Goal: Information Seeking & Learning: Check status

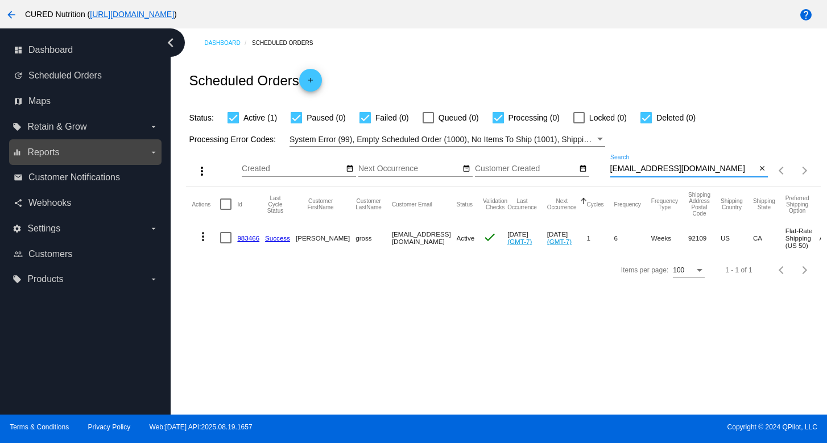
click at [114, 158] on label "equalizer Reports arrow_drop_down" at bounding box center [85, 152] width 145 height 18
click at [0, 0] on input "equalizer Reports arrow_drop_down" at bounding box center [0, 0] width 0 height 0
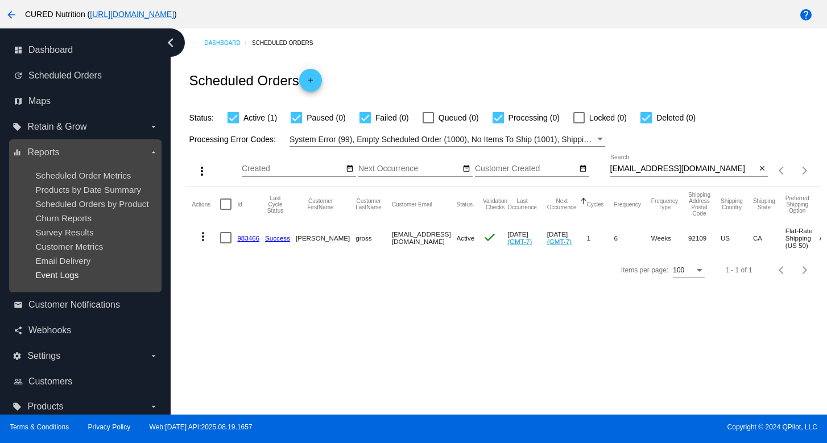
click at [71, 277] on span "Event Logs" at bounding box center [56, 275] width 43 height 10
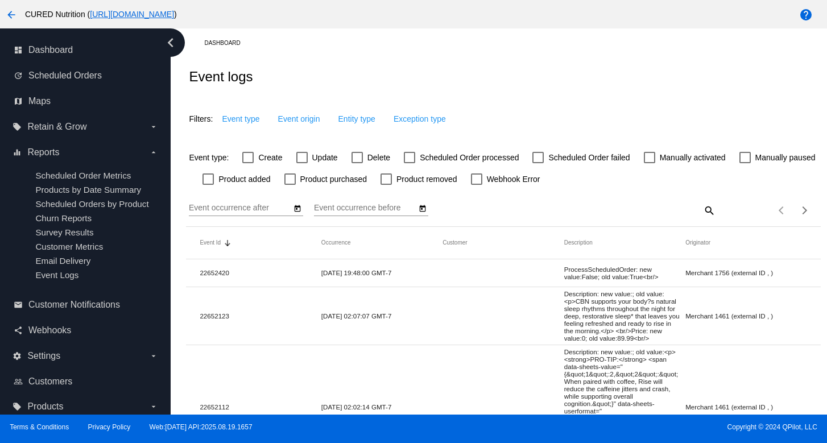
click at [537, 156] on div at bounding box center [538, 157] width 11 height 11
click at [538, 163] on input "Scheduled Order failed" at bounding box center [538, 163] width 1 height 1
checkbox input "true"
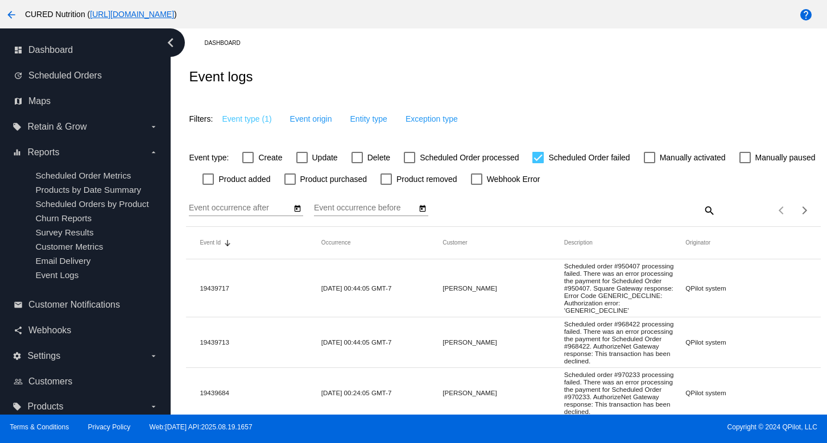
click at [298, 210] on icon "Open calendar" at bounding box center [298, 209] width 8 height 14
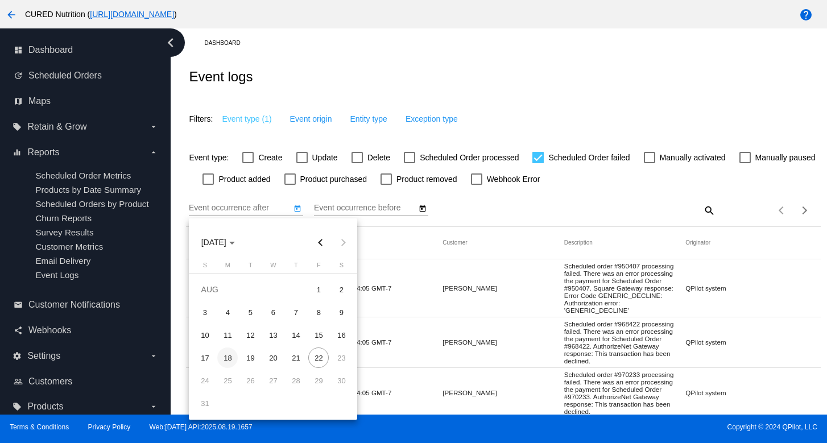
click at [224, 363] on div "18" at bounding box center [227, 358] width 20 height 20
type input "[DATE]"
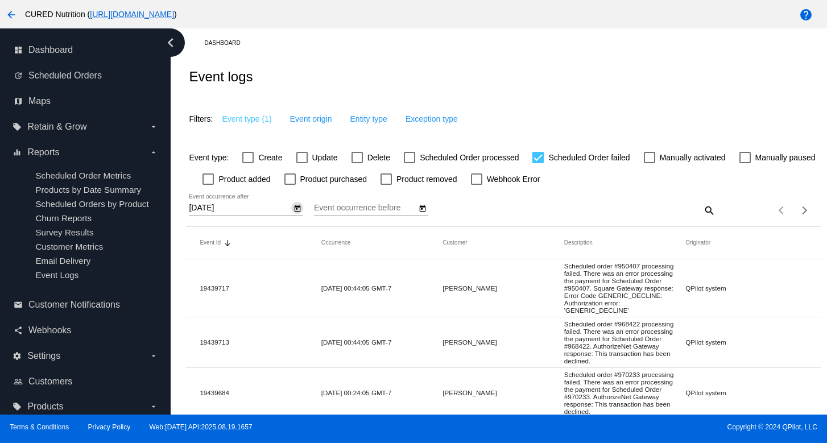
click at [420, 206] on icon "Open calendar" at bounding box center [423, 209] width 8 height 14
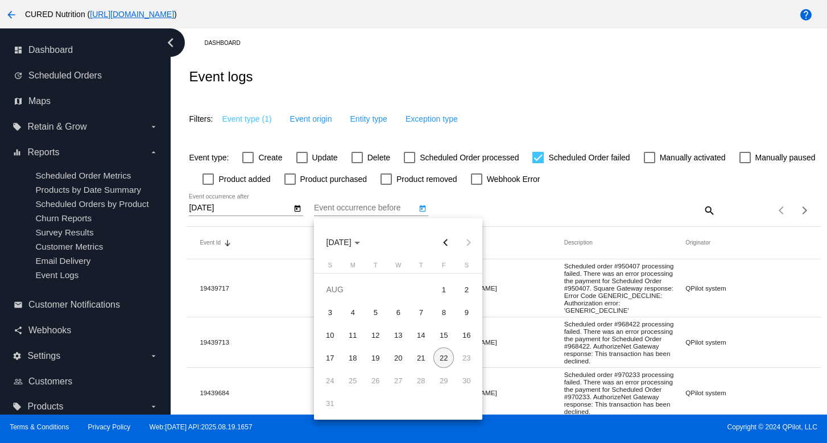
click at [446, 357] on body "arrow_back CURED Nutrition ( [URL][DOMAIN_NAME] ) help dashboard Dashboard upda…" at bounding box center [413, 221] width 827 height 443
click at [442, 362] on div "22" at bounding box center [444, 358] width 20 height 20
type input "[DATE]"
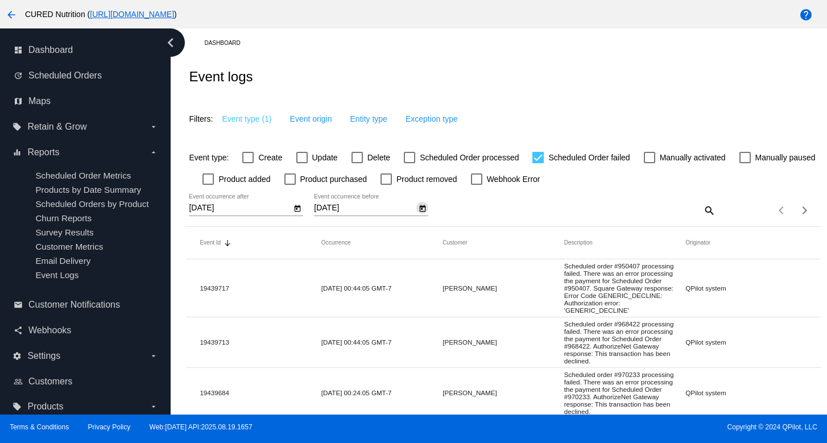
click at [295, 212] on icon "Open calendar" at bounding box center [298, 209] width 8 height 14
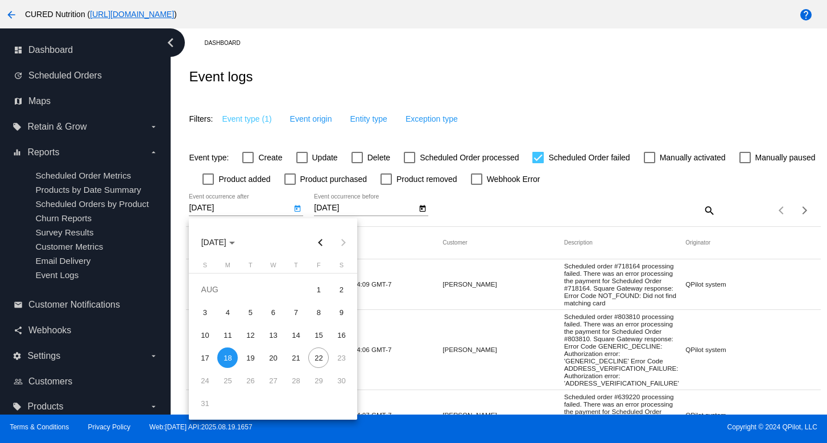
click at [509, 209] on div at bounding box center [413, 221] width 827 height 443
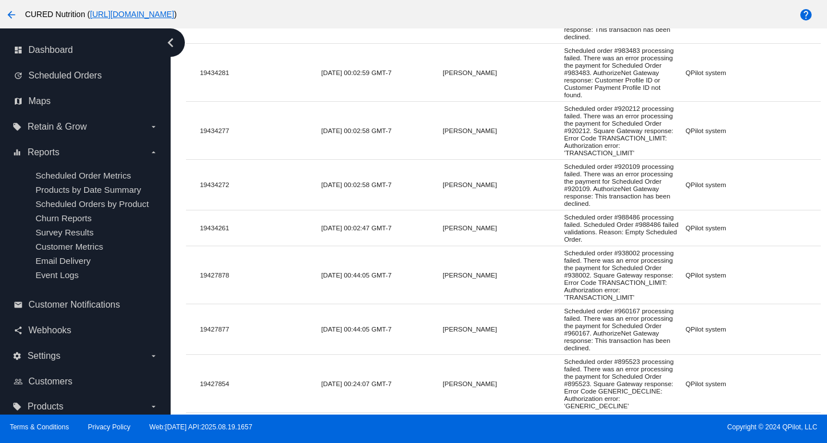
scroll to position [1024, 0]
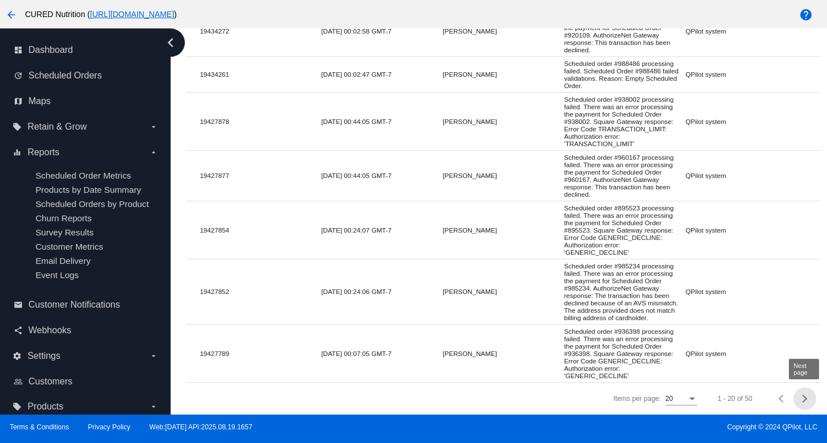
click at [806, 397] on span "Next page" at bounding box center [805, 399] width 23 height 6
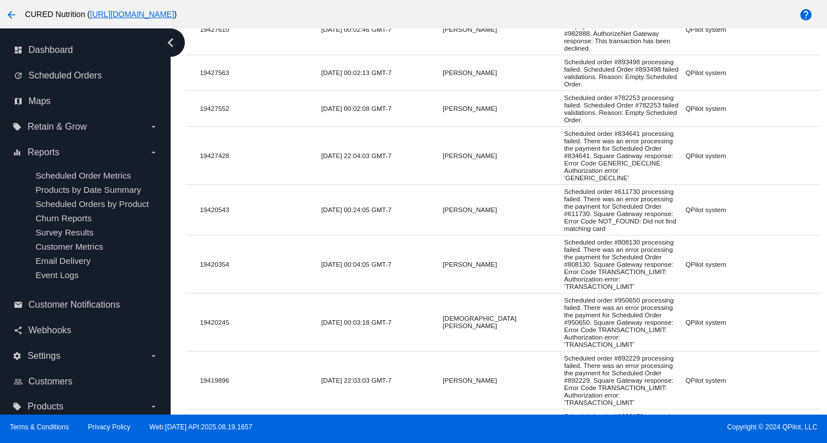
scroll to position [539, 0]
click at [629, 222] on mat-cell "Scheduled order #611730 processing failed. There was an error processing the pa…" at bounding box center [624, 209] width 121 height 50
copy mat-cell "611730"
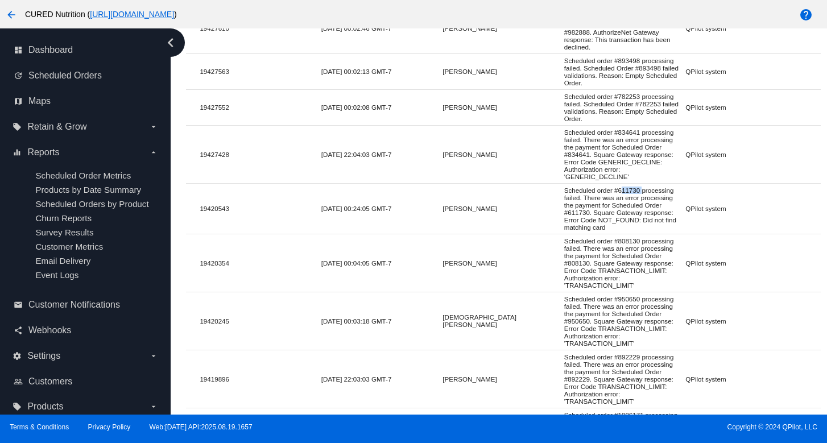
drag, startPoint x: 443, startPoint y: 244, endPoint x: 508, endPoint y: 244, distance: 64.3
click at [508, 215] on mat-cell "[PERSON_NAME]" at bounding box center [503, 208] width 121 height 13
copy mat-cell "[PERSON_NAME]"
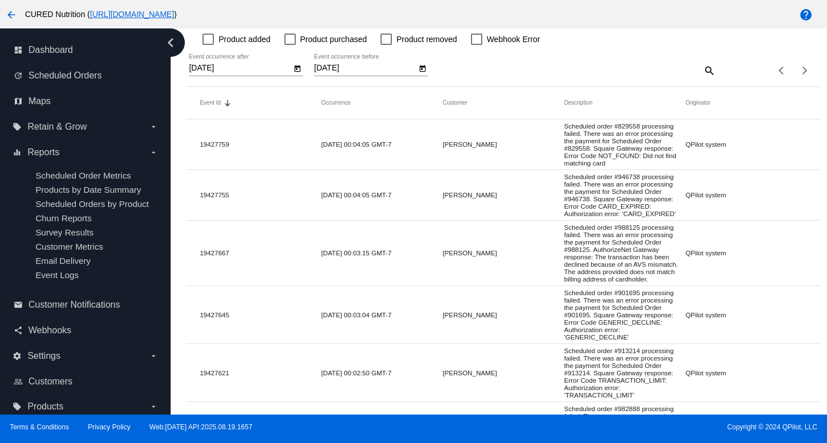
scroll to position [143, 0]
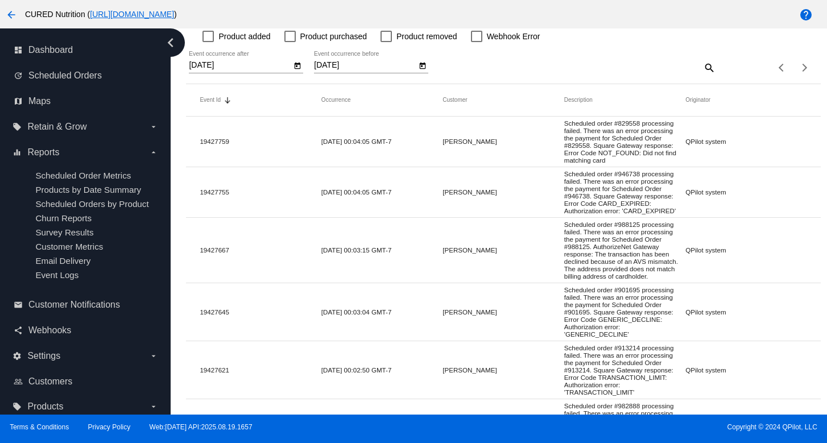
click at [632, 127] on mat-cell "Scheduled order #829558 processing failed. There was an error processing the pa…" at bounding box center [624, 142] width 121 height 50
copy mat-cell "829558"
drag, startPoint x: 443, startPoint y: 146, endPoint x: 502, endPoint y: 146, distance: 58.6
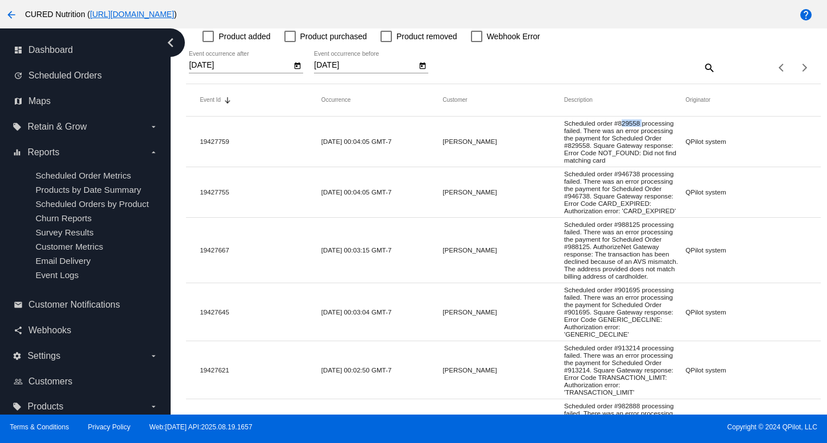
click at [502, 146] on mat-cell "[PERSON_NAME]" at bounding box center [503, 141] width 121 height 13
copy mat-cell "[PERSON_NAME]"
click at [632, 183] on mat-cell "Scheduled order #946738 processing failed. There was an error processing the pa…" at bounding box center [624, 192] width 121 height 50
copy mat-cell "946738"
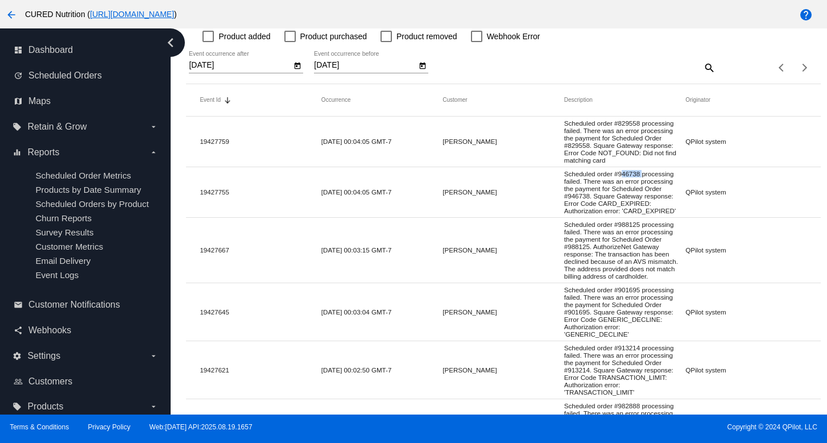
drag, startPoint x: 443, startPoint y: 201, endPoint x: 488, endPoint y: 201, distance: 45.0
click at [488, 199] on mat-cell "[PERSON_NAME]" at bounding box center [503, 192] width 121 height 13
copy mat-cell "[PERSON_NAME]"
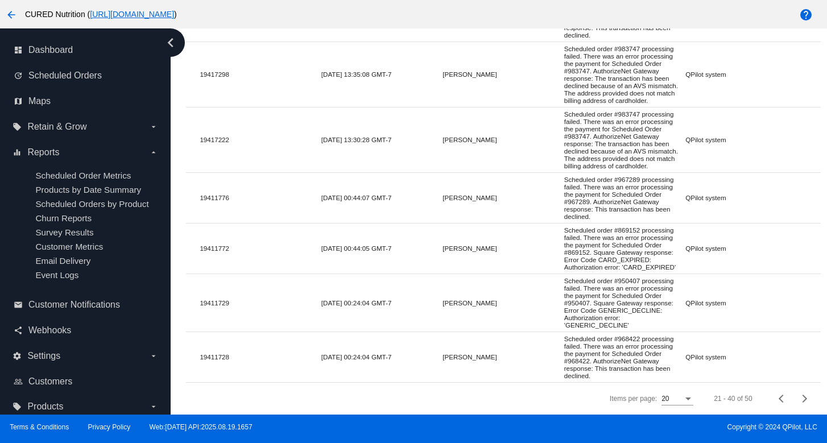
scroll to position [1032, 0]
click at [780, 397] on div "Previous page" at bounding box center [783, 399] width 8 height 8
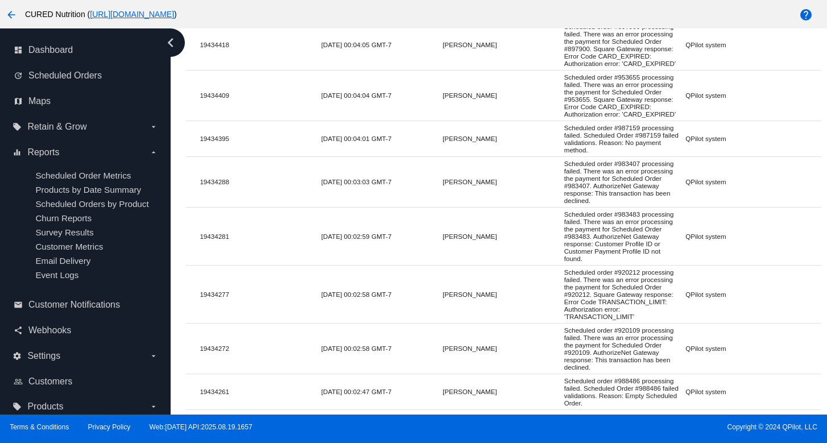
scroll to position [633, 0]
click at [625, 110] on mat-cell "Scheduled order #953655 processing failed. There was an error processing the pa…" at bounding box center [624, 94] width 121 height 50
copy mat-cell "953655"
drag, startPoint x: 444, startPoint y: 128, endPoint x: 498, endPoint y: 128, distance: 54.1
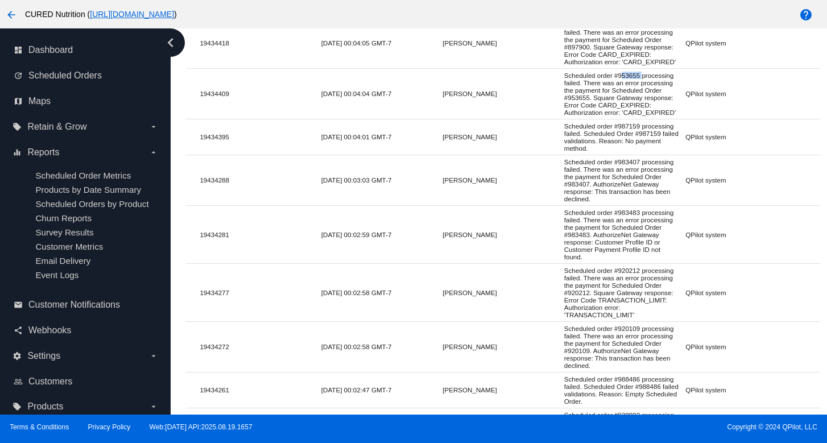
click at [498, 100] on mat-cell "[PERSON_NAME]" at bounding box center [503, 93] width 121 height 13
copy mat-cell "[PERSON_NAME]"
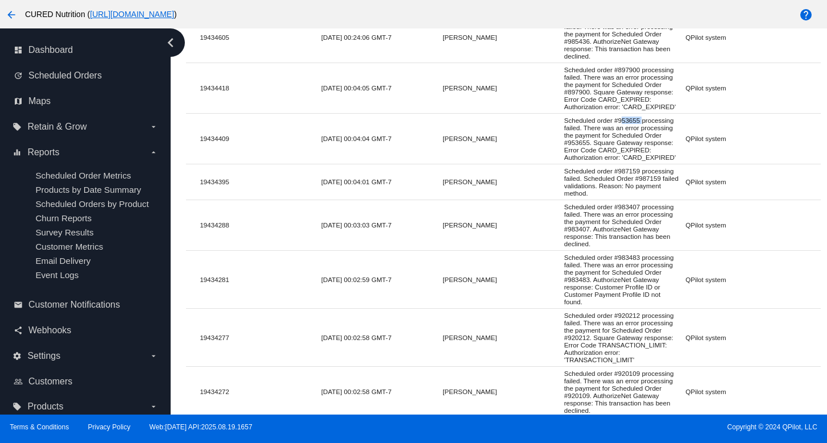
scroll to position [575, 0]
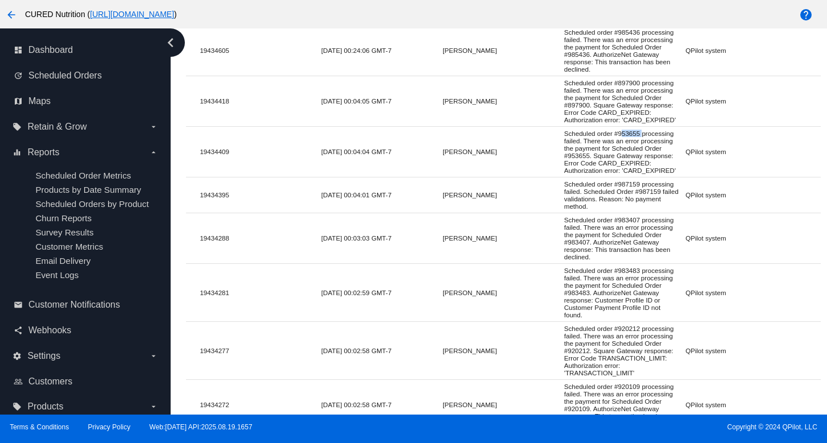
drag, startPoint x: 444, startPoint y: 133, endPoint x: 487, endPoint y: 133, distance: 43.2
click at [487, 108] on mat-cell "[PERSON_NAME]" at bounding box center [503, 100] width 121 height 13
click at [633, 113] on mat-cell "Scheduled order #897900 processing failed. There was an error processing the pa…" at bounding box center [624, 101] width 121 height 50
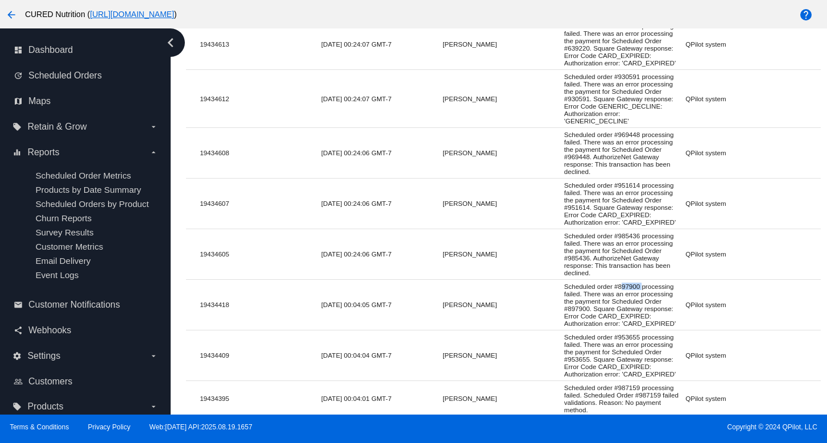
scroll to position [370, 0]
click at [633, 207] on mat-cell "Scheduled order #951614 processing failed. There was an error processing the pa…" at bounding box center [624, 204] width 121 height 50
drag, startPoint x: 442, startPoint y: 227, endPoint x: 481, endPoint y: 227, distance: 39.3
click at [481, 227] on mat-row "19434607 [DATE] 00:24:06 GMT-7 [PERSON_NAME] day Scheduled order #951614 proces…" at bounding box center [503, 204] width 634 height 51
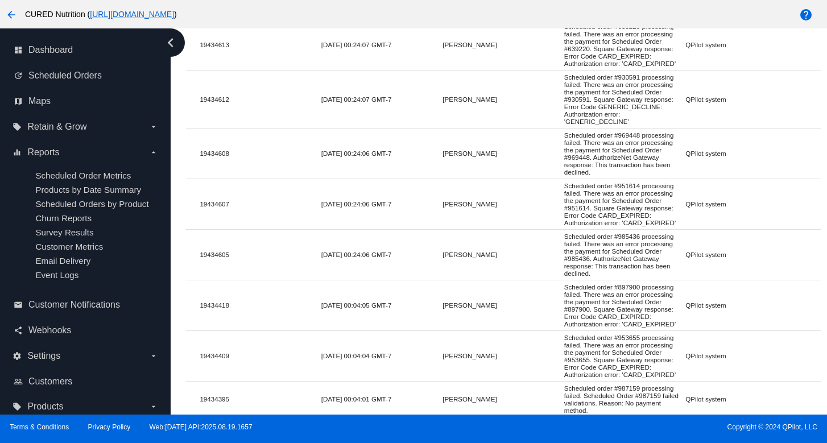
click at [513, 217] on mat-row "19434607 [DATE] 00:24:06 GMT-7 [PERSON_NAME] day Scheduled order #951614 proces…" at bounding box center [503, 204] width 634 height 51
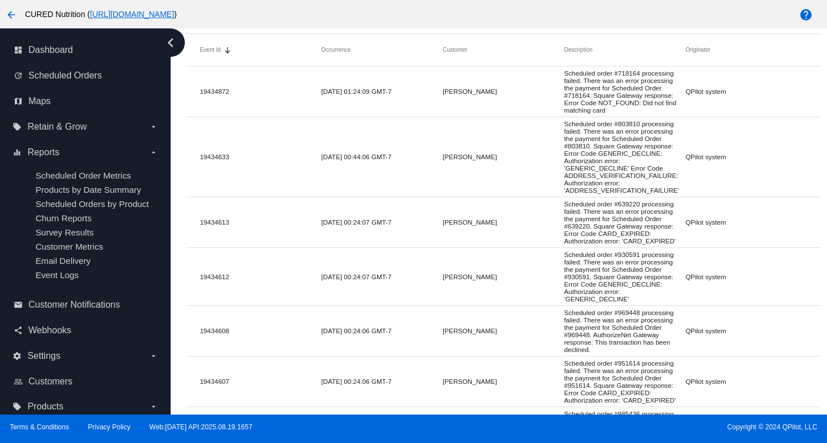
scroll to position [194, 0]
drag, startPoint x: 617, startPoint y: 215, endPoint x: 640, endPoint y: 215, distance: 22.8
click at [640, 215] on mat-cell "Scheduled order #639220 processing failed. There was an error processing the pa…" at bounding box center [624, 221] width 121 height 50
drag, startPoint x: 441, startPoint y: 235, endPoint x: 496, endPoint y: 234, distance: 54.6
click at [496, 234] on mat-row "19434613 [DATE] 00:24:07 GMT-7 [PERSON_NAME] Scheduled order #639220 processing…" at bounding box center [503, 221] width 634 height 51
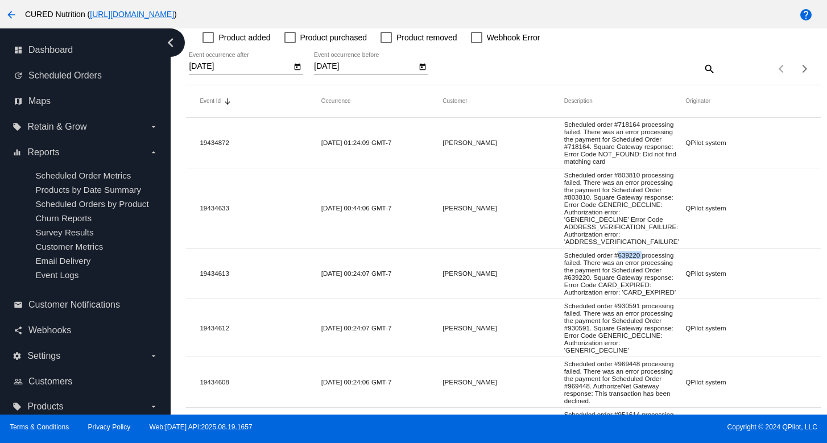
scroll to position [134, 0]
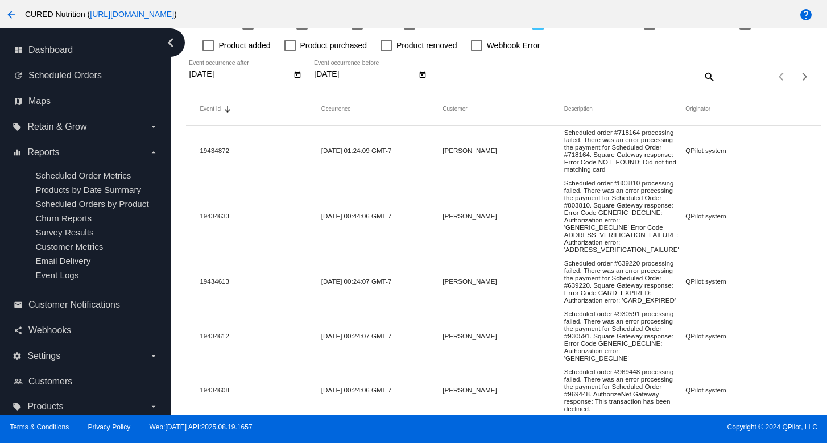
click at [631, 134] on mat-cell "Scheduled order #718164 processing failed. There was an error processing the pa…" at bounding box center [624, 151] width 121 height 50
drag, startPoint x: 444, startPoint y: 156, endPoint x: 483, endPoint y: 156, distance: 39.3
click at [483, 156] on mat-cell "[PERSON_NAME]" at bounding box center [503, 150] width 121 height 13
